Goal: Information Seeking & Learning: Learn about a topic

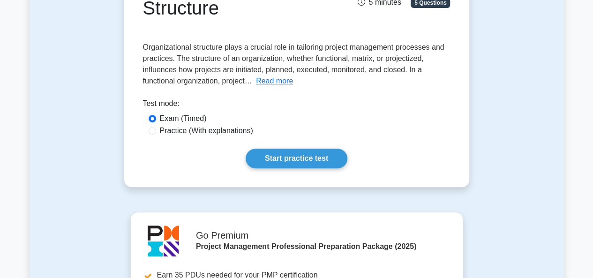
scroll to position [187, 0]
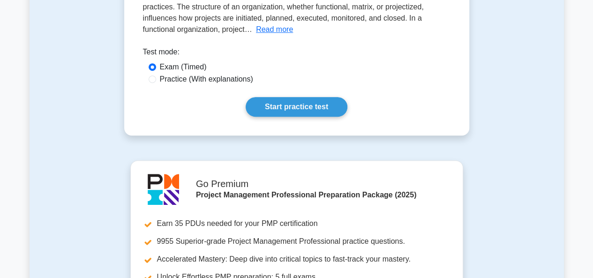
click at [278, 32] on button "Read more" at bounding box center [274, 29] width 37 height 11
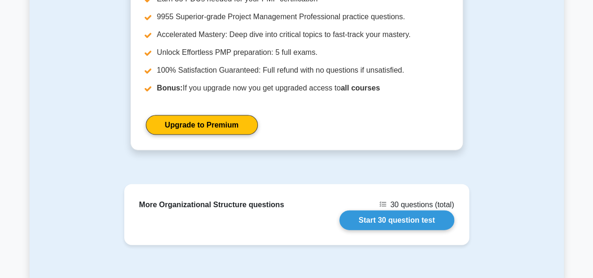
scroll to position [984, 0]
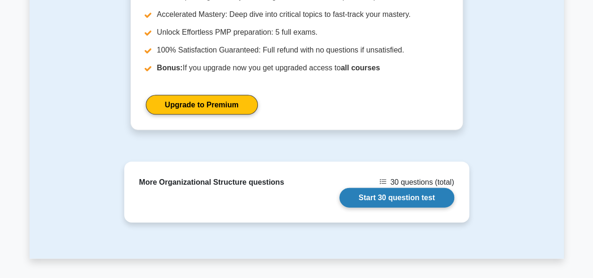
click at [393, 189] on link "Start 30 question test" at bounding box center [396, 198] width 115 height 20
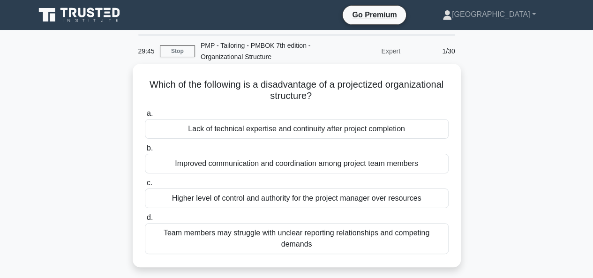
scroll to position [47, 0]
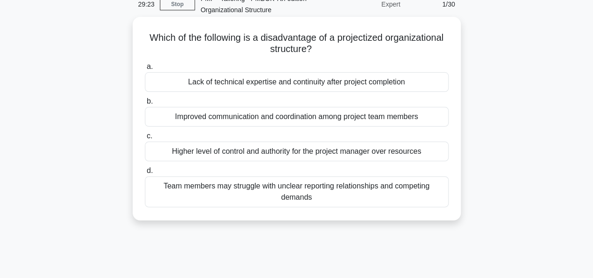
click at [262, 82] on div "Lack of technical expertise and continuity after project completion" at bounding box center [297, 82] width 304 height 20
click at [145, 70] on input "a. Lack of technical expertise and continuity after project completion" at bounding box center [145, 67] width 0 height 6
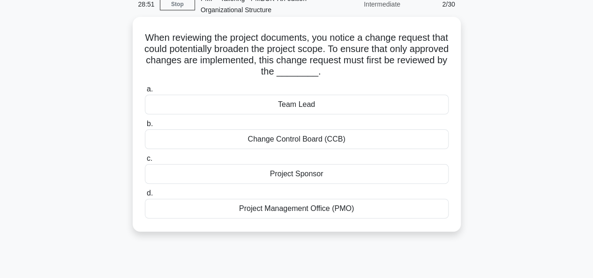
click at [286, 140] on div "Change Control Board (CCB)" at bounding box center [297, 139] width 304 height 20
click at [145, 127] on input "b. Change Control Board (CCB)" at bounding box center [145, 124] width 0 height 6
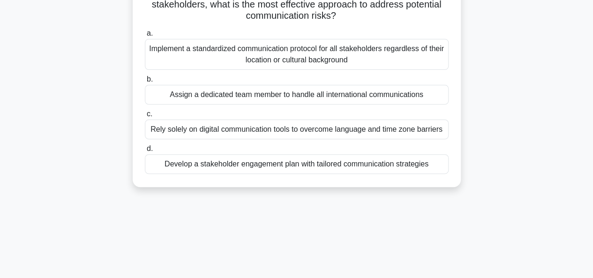
scroll to position [94, 0]
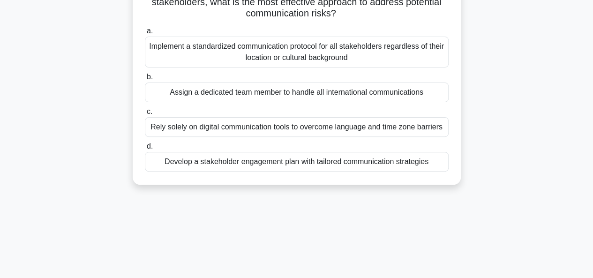
click at [324, 160] on div "Develop a stakeholder engagement plan with tailored communication strategies" at bounding box center [297, 162] width 304 height 20
click at [145, 149] on input "d. Develop a stakeholder engagement plan with tailored communication strategies" at bounding box center [145, 146] width 0 height 6
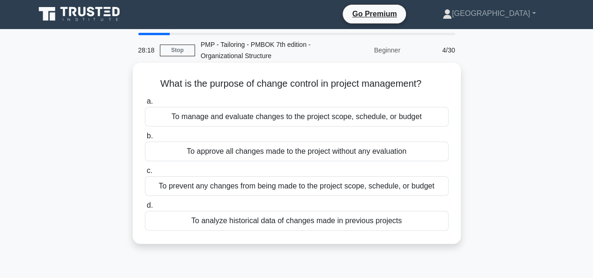
scroll to position [0, 0]
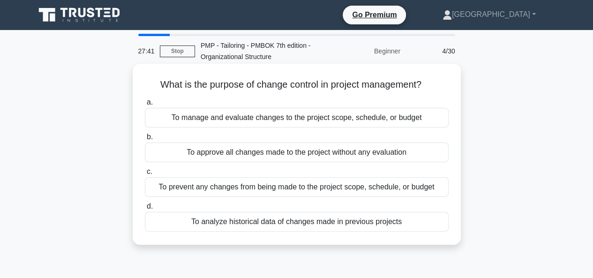
click at [277, 117] on div "To manage and evaluate changes to the project scope, schedule, or budget" at bounding box center [297, 118] width 304 height 20
click at [145, 105] on input "a. To manage and evaluate changes to the project scope, schedule, or budget" at bounding box center [145, 102] width 0 height 6
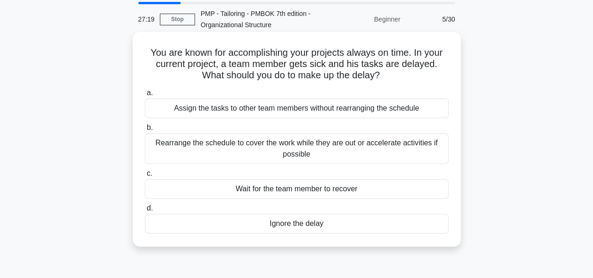
scroll to position [47, 0]
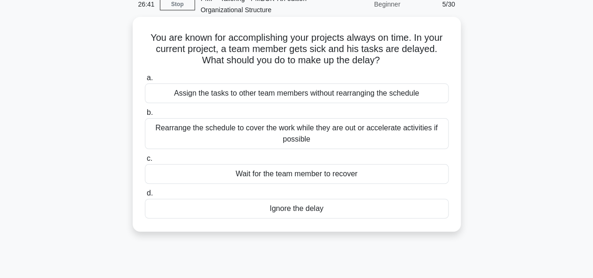
click at [296, 132] on div "Rearrange the schedule to cover the work while they are out or accelerate activ…" at bounding box center [297, 133] width 304 height 31
click at [293, 134] on div "Rearrange the schedule to cover the work while they are out or accelerate activ…" at bounding box center [297, 133] width 304 height 31
click at [145, 116] on input "b. Rearrange the schedule to cover the work while they are out or accelerate ac…" at bounding box center [145, 113] width 0 height 6
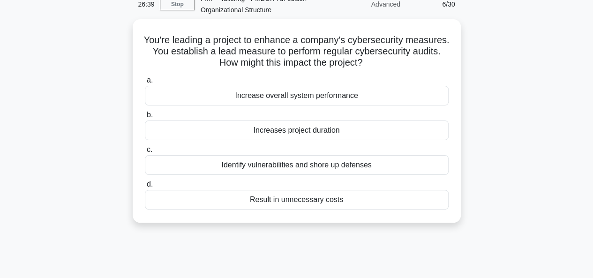
scroll to position [0, 0]
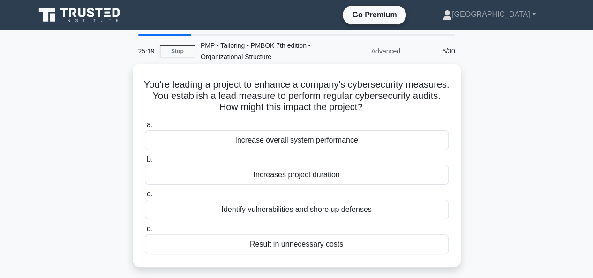
click at [290, 177] on div "Increases project duration" at bounding box center [297, 175] width 304 height 20
click at [145, 163] on input "b. Increases project duration" at bounding box center [145, 159] width 0 height 6
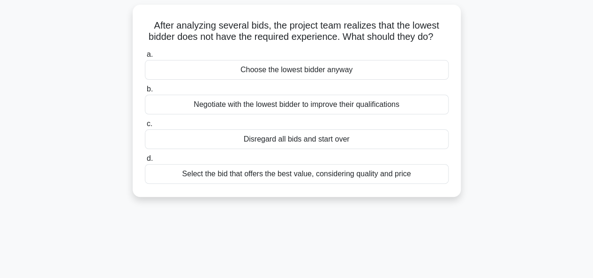
scroll to position [47, 0]
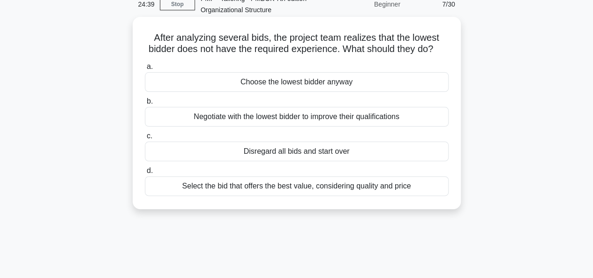
click at [285, 196] on div "Select the bid that offers the best value, considering quality and price" at bounding box center [297, 186] width 304 height 20
click at [145, 174] on input "d. Select the bid that offers the best value, considering quality and price" at bounding box center [145, 171] width 0 height 6
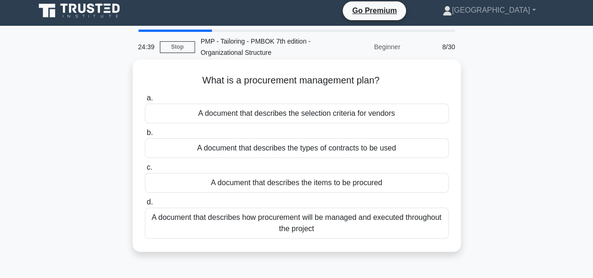
scroll to position [0, 0]
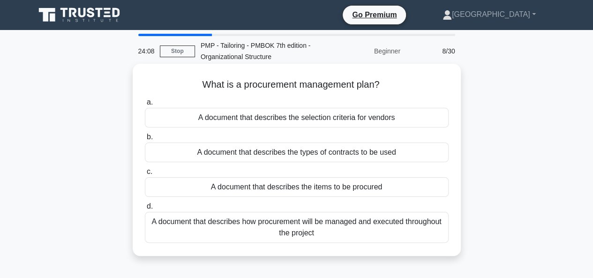
click at [297, 234] on div "A document that describes how procurement will be managed and executed througho…" at bounding box center [297, 227] width 304 height 31
click at [145, 209] on input "d. A document that describes how procurement will be managed and executed throu…" at bounding box center [145, 206] width 0 height 6
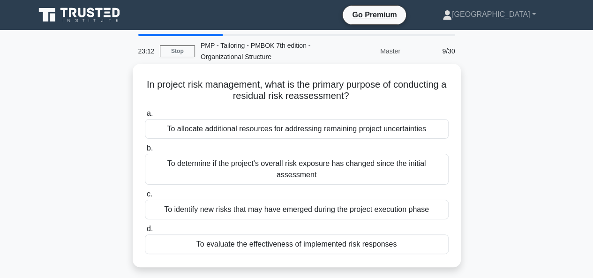
click at [282, 245] on div "To evaluate the effectiveness of implemented risk responses" at bounding box center [297, 244] width 304 height 20
click at [145, 232] on input "d. To evaluate the effectiveness of implemented risk responses" at bounding box center [145, 229] width 0 height 6
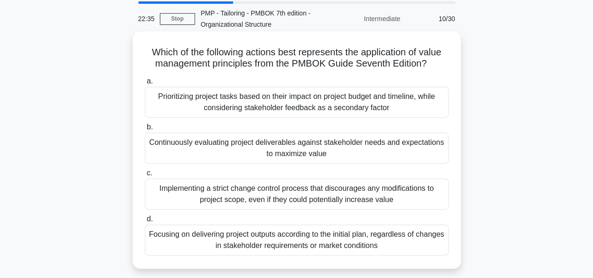
scroll to position [47, 0]
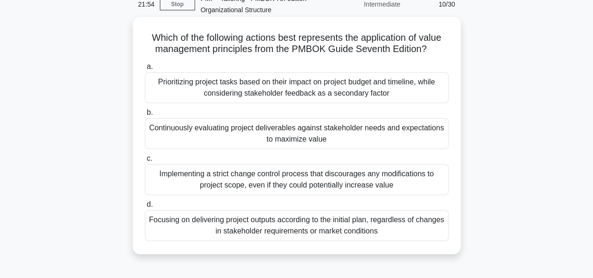
click at [269, 137] on div "Continuously evaluating project deliverables against stakeholder needs and expe…" at bounding box center [297, 133] width 304 height 31
click at [145, 116] on input "b. Continuously evaluating project deliverables against stakeholder needs and e…" at bounding box center [145, 113] width 0 height 6
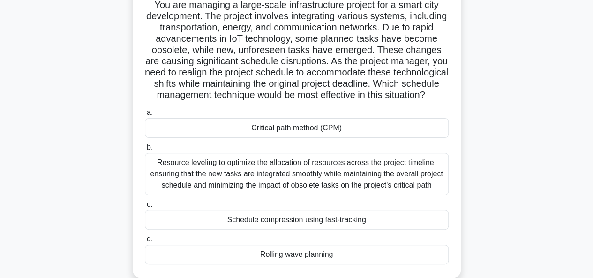
scroll to position [94, 0]
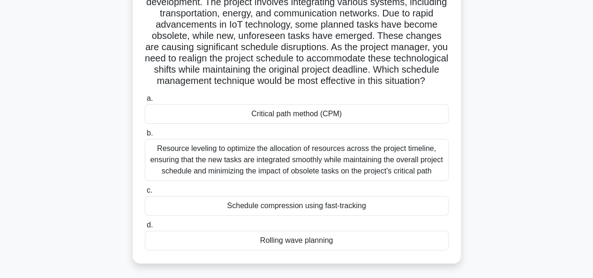
click at [273, 177] on div "Resource leveling to optimize the allocation of resources across the project ti…" at bounding box center [297, 160] width 304 height 42
click at [145, 136] on input "b. Resource leveling to optimize the allocation of resources across the project…" at bounding box center [145, 133] width 0 height 6
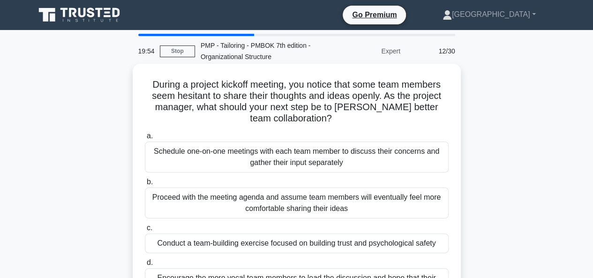
scroll to position [47, 0]
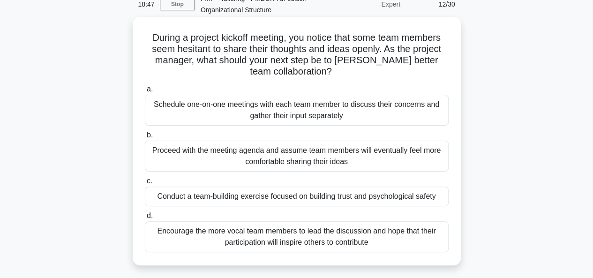
click at [291, 113] on div "Schedule one-on-one meetings with each team member to discuss their concerns an…" at bounding box center [297, 110] width 304 height 31
click at [145, 92] on input "a. Schedule one-on-one meetings with each team member to discuss their concerns…" at bounding box center [145, 89] width 0 height 6
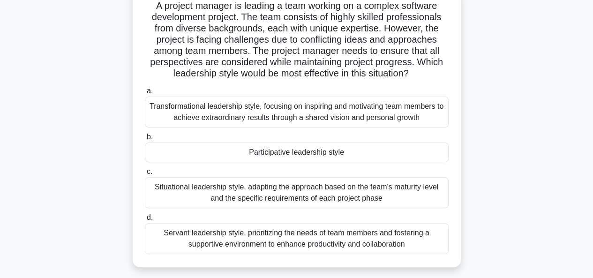
scroll to position [94, 0]
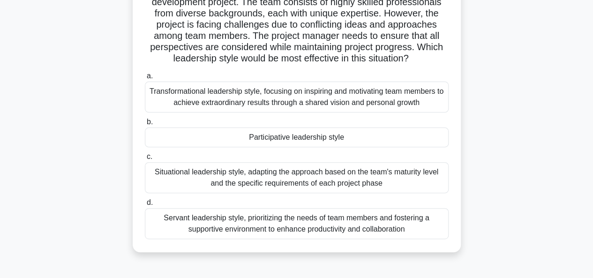
click at [260, 225] on div "Servant leadership style, prioritizing the needs of team members and fostering …" at bounding box center [297, 223] width 304 height 31
click at [145, 206] on input "d. Servant leadership style, prioritizing the needs of team members and fosteri…" at bounding box center [145, 203] width 0 height 6
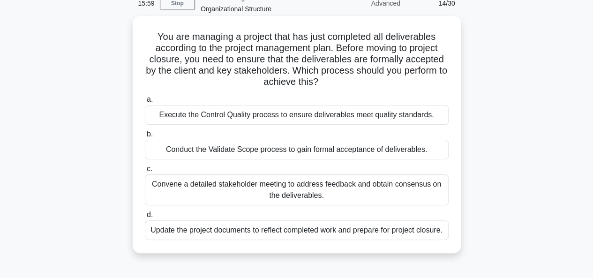
scroll to position [47, 0]
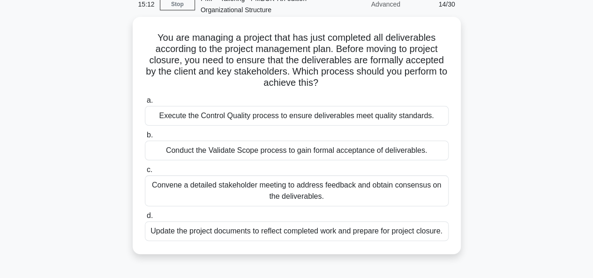
click at [275, 150] on div "Conduct the Validate Scope process to gain formal acceptance of deliverables." at bounding box center [297, 151] width 304 height 20
click at [145, 138] on input "b. Conduct the Validate Scope process to gain formal acceptance of deliverables." at bounding box center [145, 135] width 0 height 6
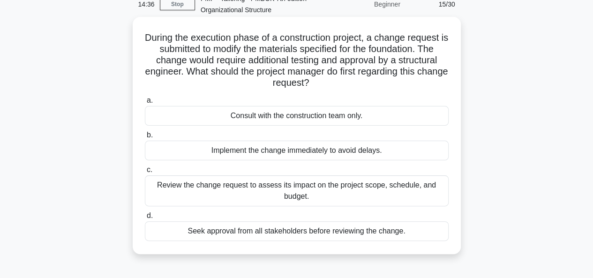
click at [295, 193] on div "Review the change request to assess its impact on the project scope, schedule, …" at bounding box center [297, 190] width 304 height 31
click at [145, 173] on input "c. Review the change request to assess its impact on the project scope, schedul…" at bounding box center [145, 170] width 0 height 6
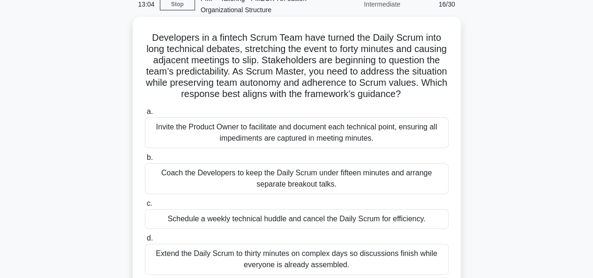
click at [317, 140] on div "Invite the Product Owner to facilitate and document each technical point, ensur…" at bounding box center [297, 132] width 304 height 31
click at [145, 115] on input "a. Invite the Product Owner to facilitate and document each technical point, en…" at bounding box center [145, 112] width 0 height 6
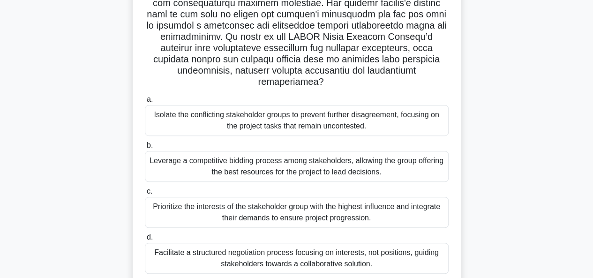
scroll to position [230, 0]
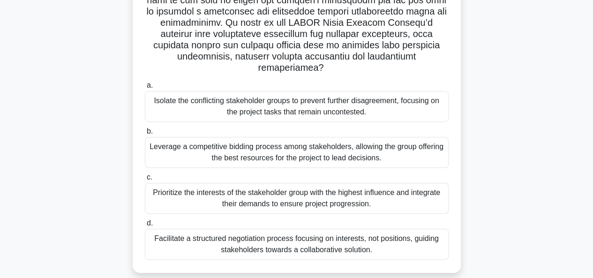
click at [282, 234] on div "Facilitate a structured negotiation process focusing on interests, not position…" at bounding box center [297, 244] width 304 height 31
click at [260, 234] on div "Facilitate a structured negotiation process focusing on interests, not position…" at bounding box center [297, 244] width 304 height 31
click at [145, 226] on input "d. Facilitate a structured negotiation process focusing on interests, not posit…" at bounding box center [145, 223] width 0 height 6
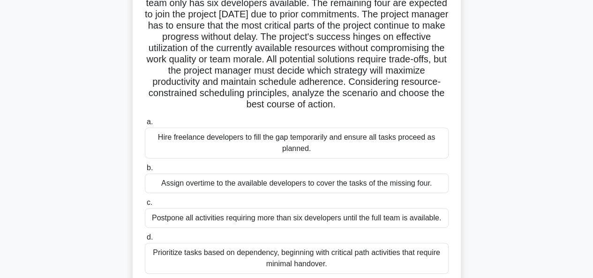
scroll to position [141, 0]
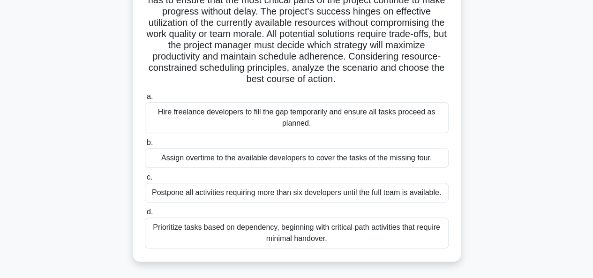
click at [281, 237] on div "Prioritize tasks based on dependency, beginning with critical path activities t…" at bounding box center [297, 232] width 304 height 31
click at [145, 215] on input "d. Prioritize tasks based on dependency, beginning with critical path activitie…" at bounding box center [145, 212] width 0 height 6
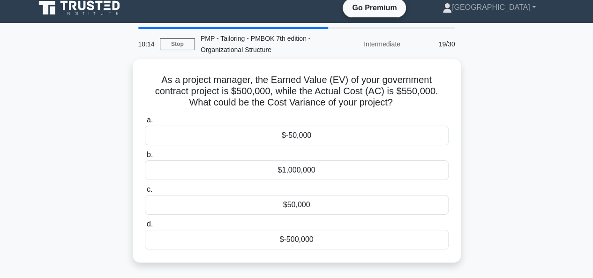
scroll to position [0, 0]
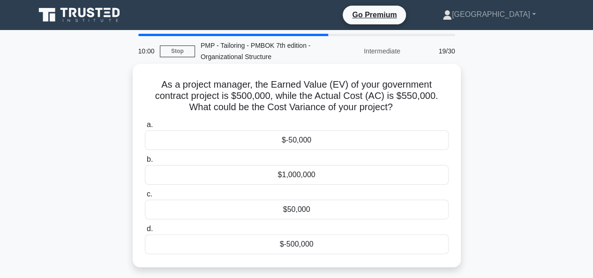
click at [289, 142] on div "$-50,000" at bounding box center [297, 140] width 304 height 20
click at [145, 128] on input "a. $-50,000" at bounding box center [145, 125] width 0 height 6
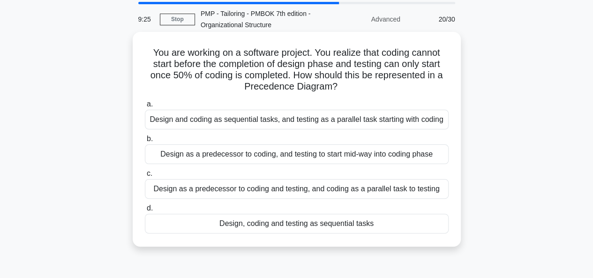
scroll to position [47, 0]
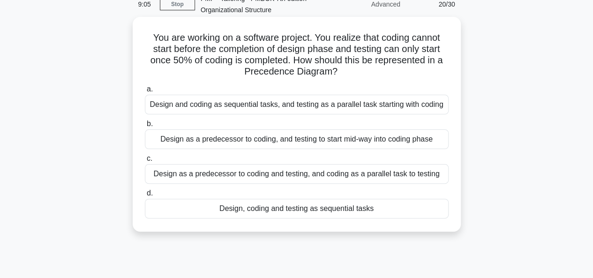
click at [252, 141] on div "Design as a predecessor to coding, and testing to start mid-way into coding pha…" at bounding box center [297, 139] width 304 height 20
click at [145, 127] on input "b. Design as a predecessor to coding, and testing to start mid-way into coding …" at bounding box center [145, 124] width 0 height 6
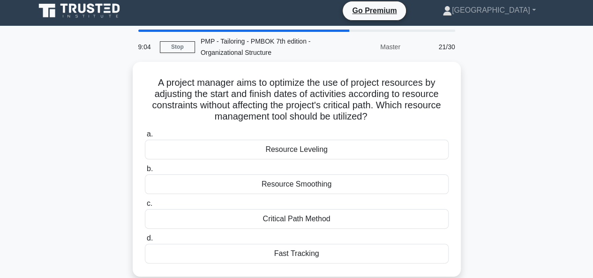
scroll to position [0, 0]
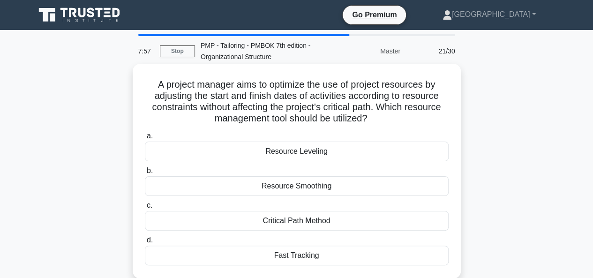
click at [293, 185] on div "Resource Smoothing" at bounding box center [297, 186] width 304 height 20
click at [145, 174] on input "b. Resource Smoothing" at bounding box center [145, 171] width 0 height 6
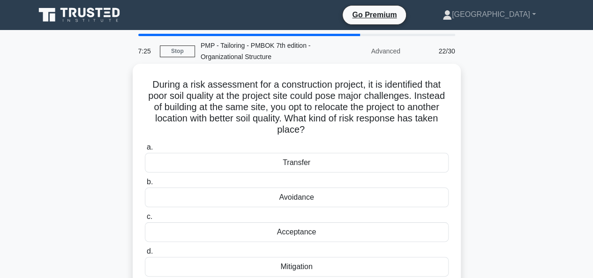
scroll to position [47, 0]
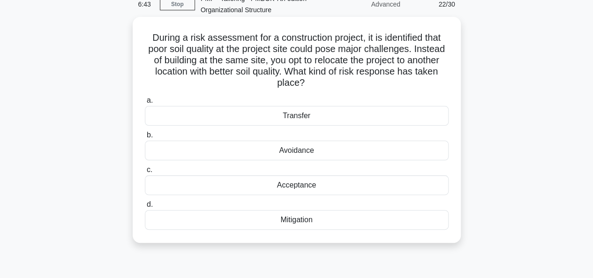
click at [291, 152] on div "Avoidance" at bounding box center [297, 151] width 304 height 20
click at [145, 138] on input "b. Avoidance" at bounding box center [145, 135] width 0 height 6
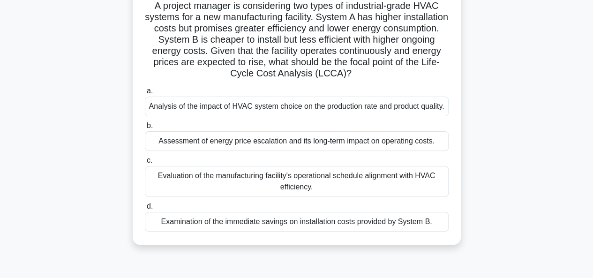
scroll to position [94, 0]
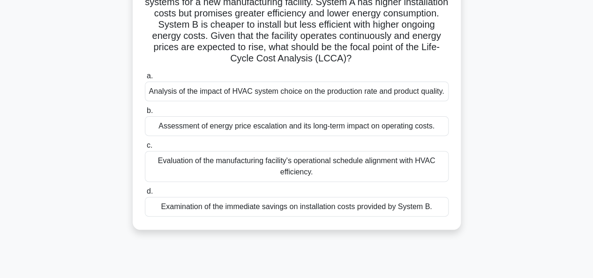
click at [277, 136] on div "Assessment of energy price escalation and its long-term impact on operating cos…" at bounding box center [297, 126] width 304 height 20
click at [145, 114] on input "b. Assessment of energy price escalation and its long-term impact on operating …" at bounding box center [145, 111] width 0 height 6
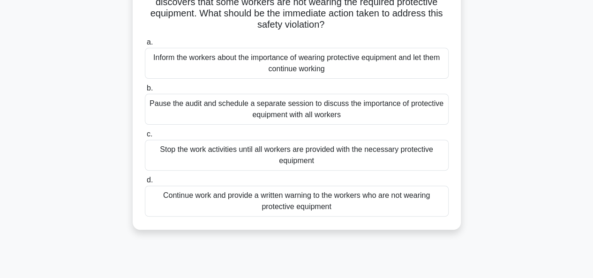
click at [288, 154] on div "Stop the work activities until all workers are provided with the necessary prot…" at bounding box center [297, 155] width 304 height 31
click at [145, 137] on input "c. Stop the work activities until all workers are provided with the necessary p…" at bounding box center [145, 134] width 0 height 6
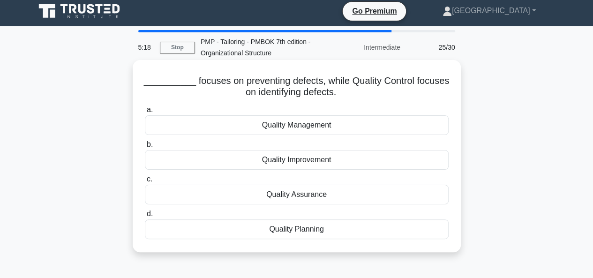
scroll to position [0, 0]
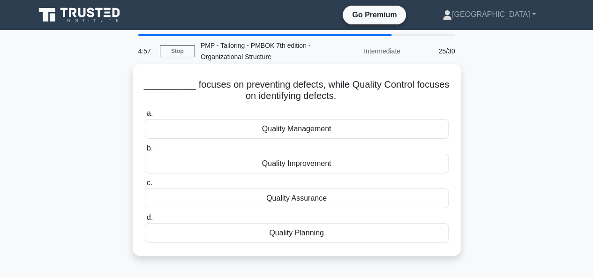
click at [298, 199] on div "Quality Assurance" at bounding box center [297, 198] width 304 height 20
click at [145, 186] on input "c. Quality Assurance" at bounding box center [145, 183] width 0 height 6
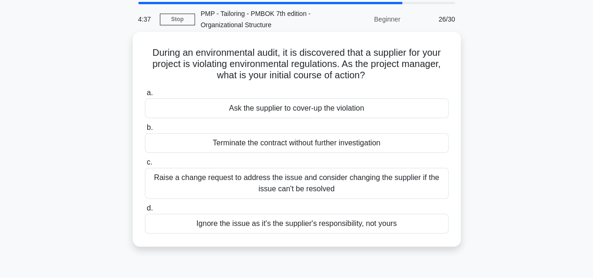
scroll to position [47, 0]
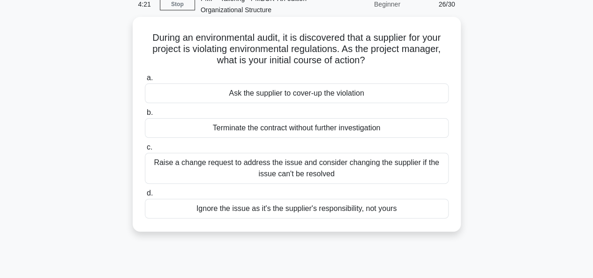
click at [288, 172] on div "Raise a change request to address the issue and consider changing the supplier …" at bounding box center [297, 168] width 304 height 31
click at [145, 150] on input "c. Raise a change request to address the issue and consider changing the suppli…" at bounding box center [145, 147] width 0 height 6
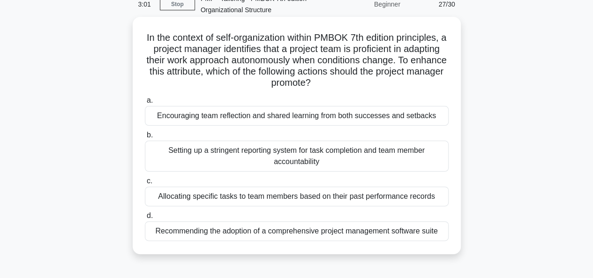
click at [272, 118] on div "Encouraging team reflection and shared learning from both successes and setbacks" at bounding box center [297, 116] width 304 height 20
click at [145, 104] on input "a. Encouraging team reflection and shared learning from both successes and setb…" at bounding box center [145, 100] width 0 height 6
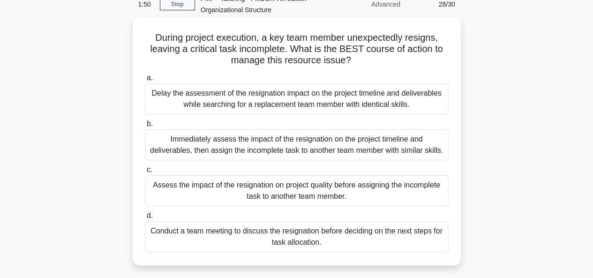
click at [296, 148] on div "Immediately assess the impact of the resignation on the project timeline and de…" at bounding box center [297, 144] width 304 height 31
click at [145, 127] on input "b. Immediately assess the impact of the resignation on the project timeline and…" at bounding box center [145, 124] width 0 height 6
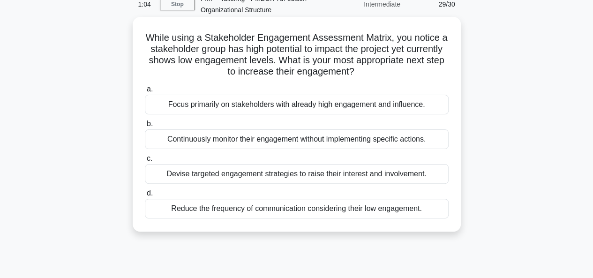
click at [270, 175] on div "Devise targeted engagement strategies to raise their interest and involvement." at bounding box center [297, 174] width 304 height 20
click at [145, 162] on input "c. Devise targeted engagement strategies to raise their interest and involvemen…" at bounding box center [145, 159] width 0 height 6
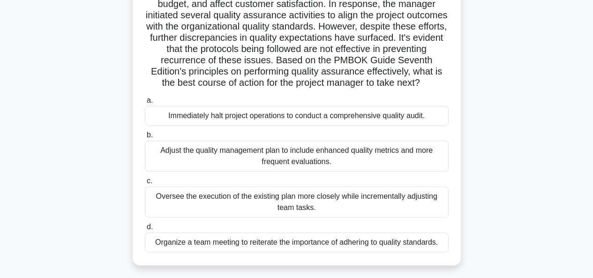
scroll to position [141, 0]
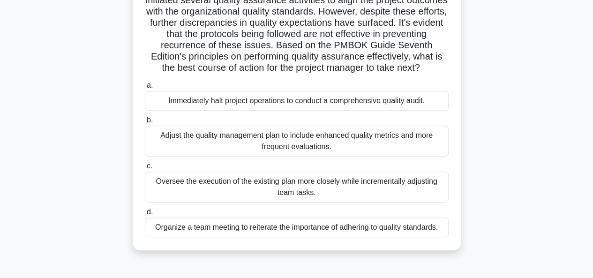
click at [287, 156] on div "Adjust the quality management plan to include enhanced quality metrics and more…" at bounding box center [297, 141] width 304 height 31
click at [145, 123] on input "b. Adjust the quality management plan to include enhanced quality metrics and m…" at bounding box center [145, 120] width 0 height 6
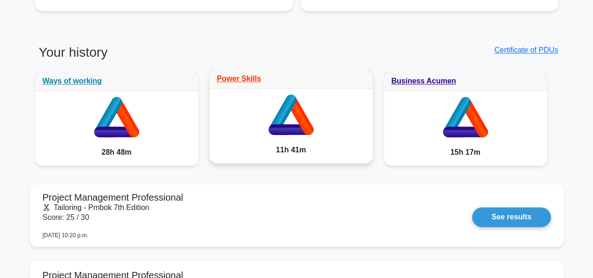
scroll to position [703, 0]
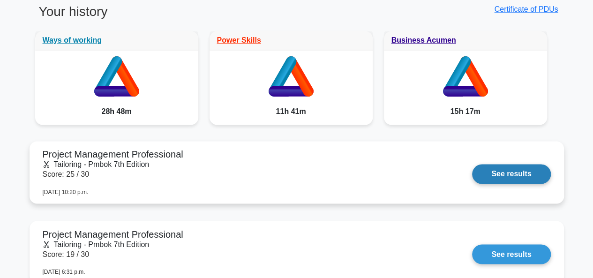
click at [522, 172] on link "See results" at bounding box center [511, 174] width 78 height 20
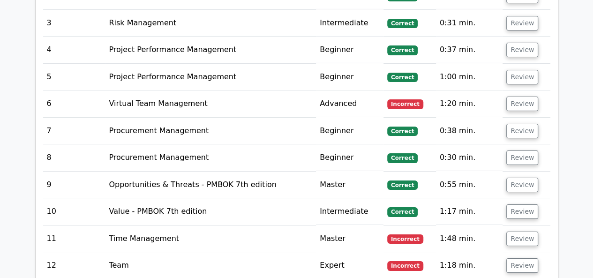
scroll to position [1640, 0]
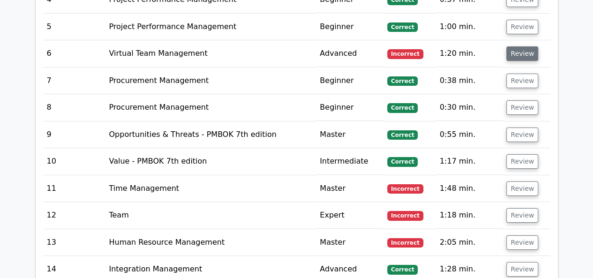
click at [516, 46] on button "Review" at bounding box center [522, 53] width 32 height 15
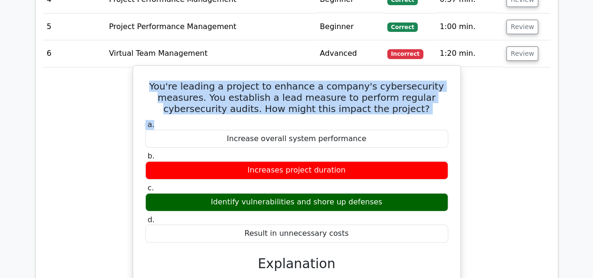
drag, startPoint x: 164, startPoint y: 35, endPoint x: 426, endPoint y: 80, distance: 266.1
click at [426, 80] on div "You're leading a project to enhance a company's cybersecurity measures. You est…" at bounding box center [296, 244] width 319 height 351
copy div "You're leading a project to enhance a company's cybersecurity measures. You est…"
click at [208, 81] on h5 "You're leading a project to enhance a company's cybersecurity measures. You est…" at bounding box center [296, 98] width 304 height 34
click at [460, 72] on div "You're leading a project to enhance a company's cybersecurity measures. You est…" at bounding box center [297, 245] width 328 height 360
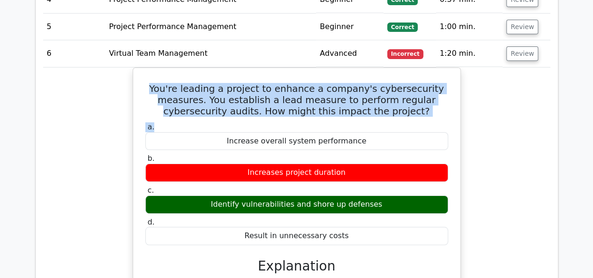
click at [510, 67] on div "You're leading a project to enhance a company's cybersecurity measures. You est…" at bounding box center [296, 252] width 507 height 371
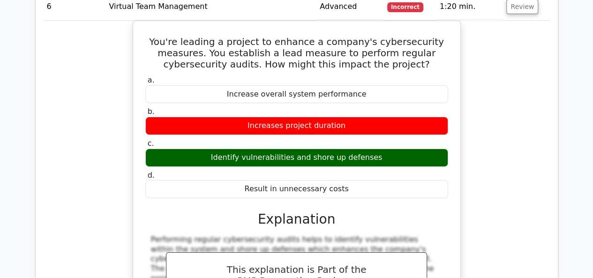
click at [502, 131] on div "You're leading a project to enhance a company's cybersecurity measures. You est…" at bounding box center [296, 206] width 507 height 371
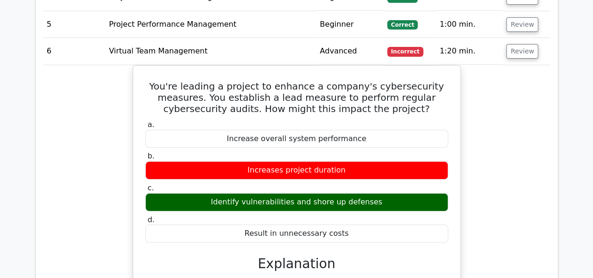
scroll to position [1593, 0]
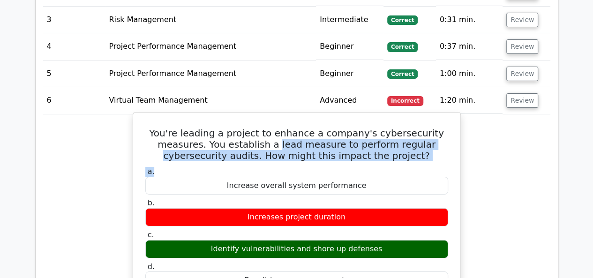
drag, startPoint x: 281, startPoint y: 100, endPoint x: 421, endPoint y: 120, distance: 141.6
click at [290, 127] on h5 "You're leading a project to enhance a company's cybersecurity measures. You est…" at bounding box center [296, 144] width 304 height 34
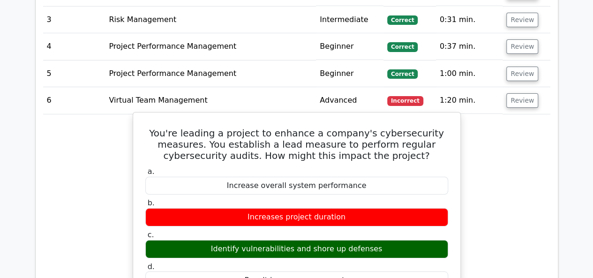
drag, startPoint x: 379, startPoint y: 202, endPoint x: 204, endPoint y: 200, distance: 174.7
click at [204, 240] on div "Identify vulnerabilities and shore up defenses" at bounding box center [296, 249] width 303 height 18
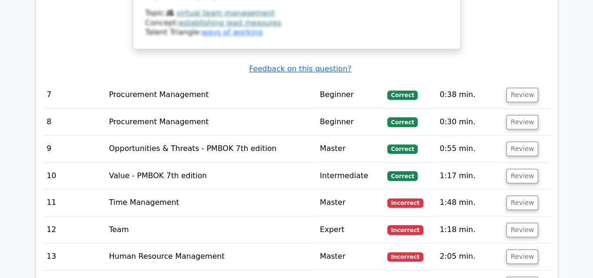
scroll to position [2108, 0]
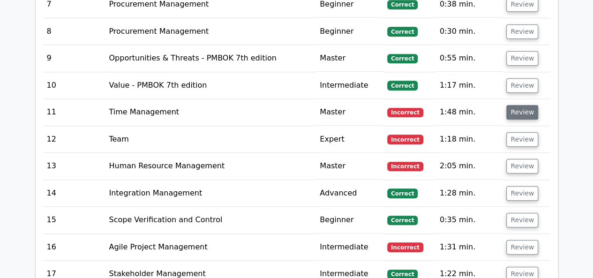
click at [520, 105] on button "Review" at bounding box center [522, 112] width 32 height 15
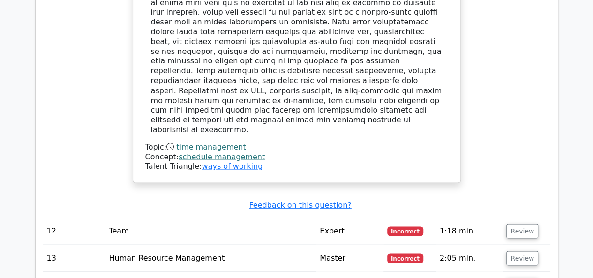
scroll to position [2623, 0]
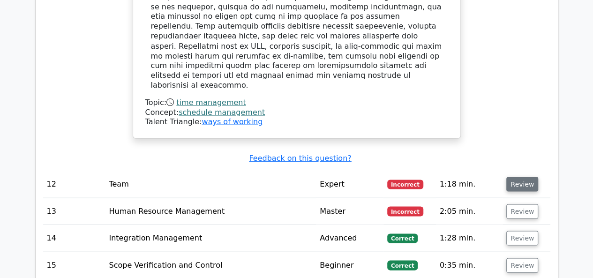
click at [519, 177] on button "Review" at bounding box center [522, 184] width 32 height 15
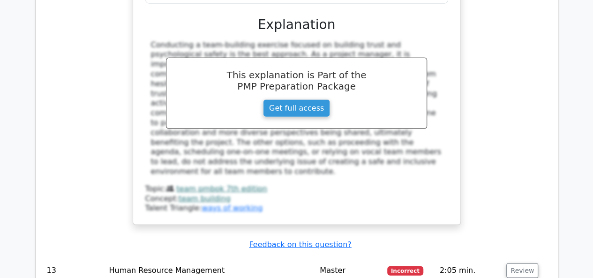
scroll to position [3092, 0]
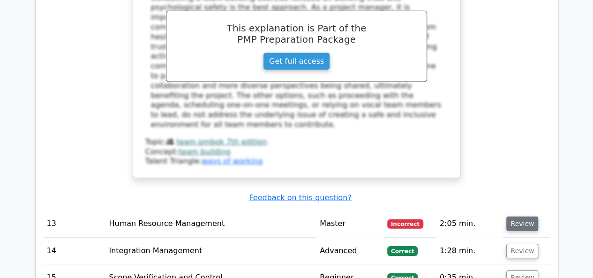
click at [516, 216] on button "Review" at bounding box center [522, 223] width 32 height 15
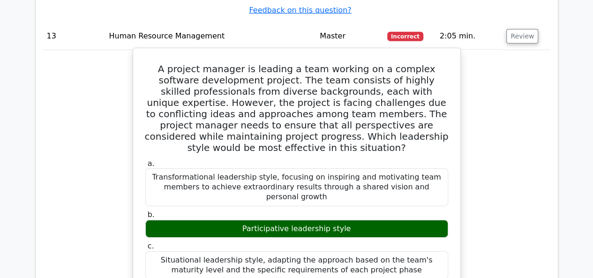
scroll to position [3232, 0]
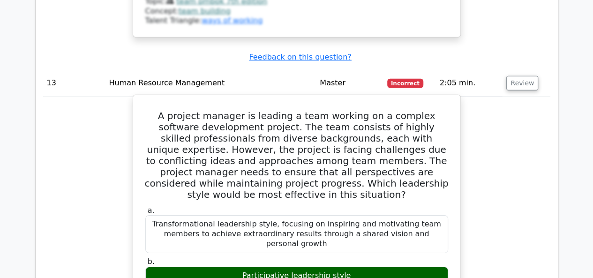
drag, startPoint x: 360, startPoint y: 140, endPoint x: 224, endPoint y: 145, distance: 135.9
click at [224, 267] on div "Participative leadership style" at bounding box center [296, 276] width 303 height 18
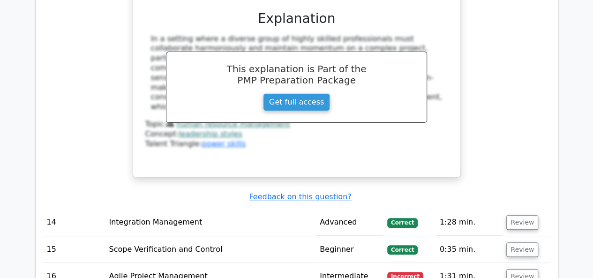
scroll to position [3607, 0]
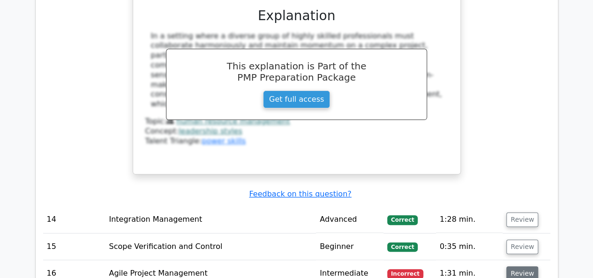
click at [525, 266] on button "Review" at bounding box center [522, 273] width 32 height 15
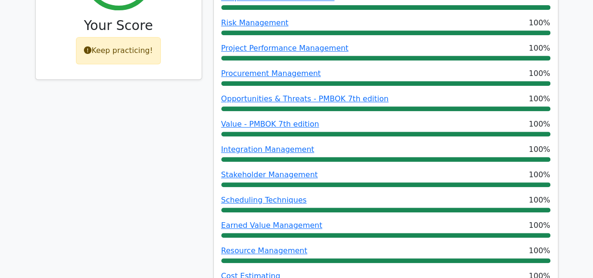
scroll to position [468, 0]
